Goal: Task Accomplishment & Management: Manage account settings

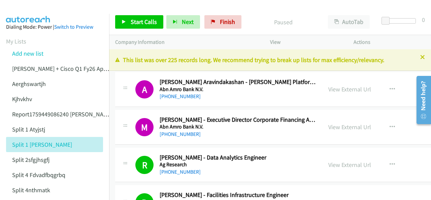
click at [18, 11] on img at bounding box center [28, 12] width 51 height 24
click at [227, 21] on span "Finish" at bounding box center [227, 22] width 15 height 8
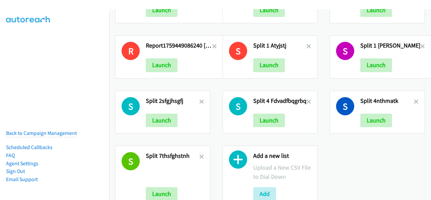
scroll to position [63, 0]
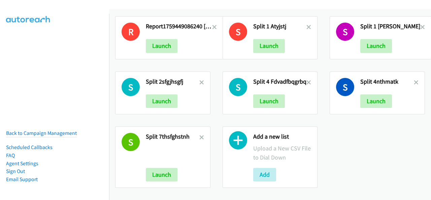
click at [267, 181] on div "Add a new list Upload a New CSV File to Dial Down Add" at bounding box center [270, 156] width 95 height 61
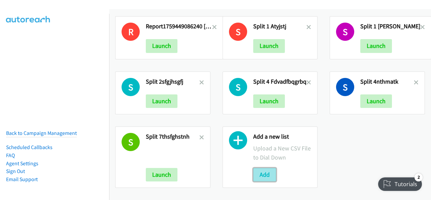
click at [266, 169] on button "Add" at bounding box center [264, 174] width 23 height 13
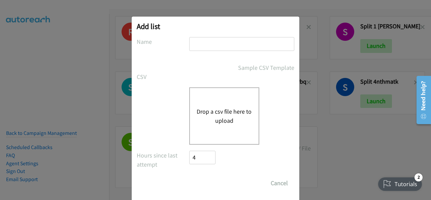
paste input "Justin Lennert + Cisco Q1FY26 APJC ANZ hfjtykm"
type input "Justin Lennert + Cisco Q1FY26 APJC ANZ hfjtykm"
click at [208, 112] on button "Drop a csv file here to upload" at bounding box center [224, 116] width 55 height 18
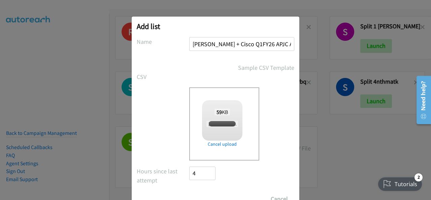
checkbox input "true"
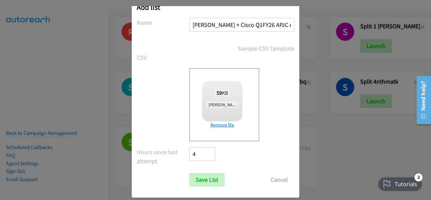
scroll to position [27, 0]
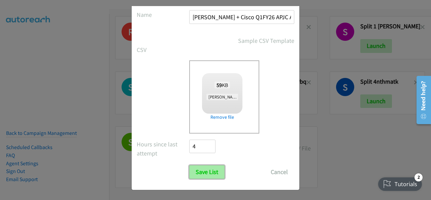
click at [201, 168] on input "Save List" at bounding box center [206, 171] width 35 height 13
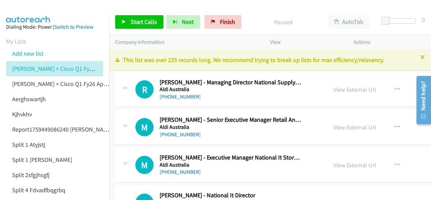
click at [420, 57] on icon at bounding box center [422, 57] width 5 height 5
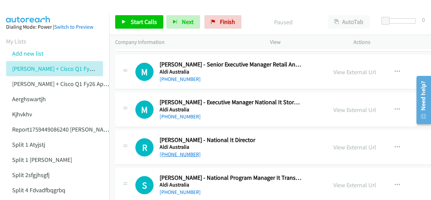
scroll to position [67, 0]
